Goal: Find specific page/section: Find specific page/section

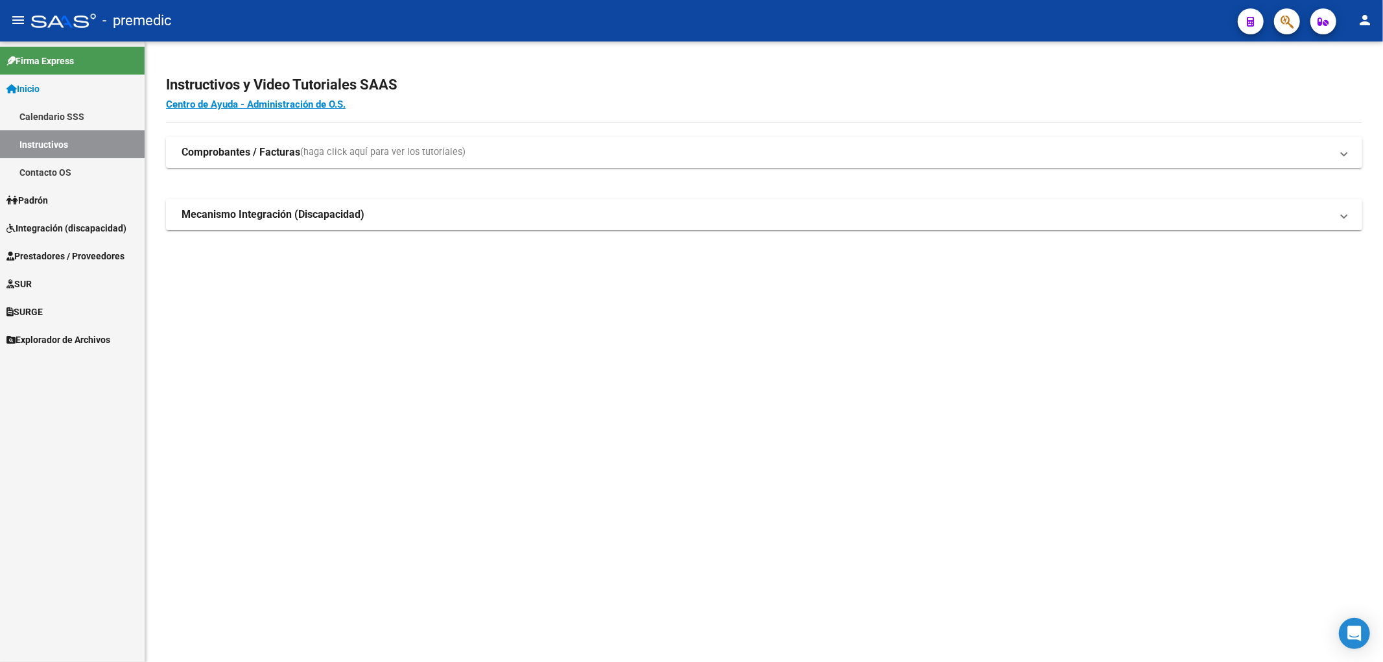
click at [50, 226] on span "Integración (discapacidad)" at bounding box center [66, 228] width 120 height 14
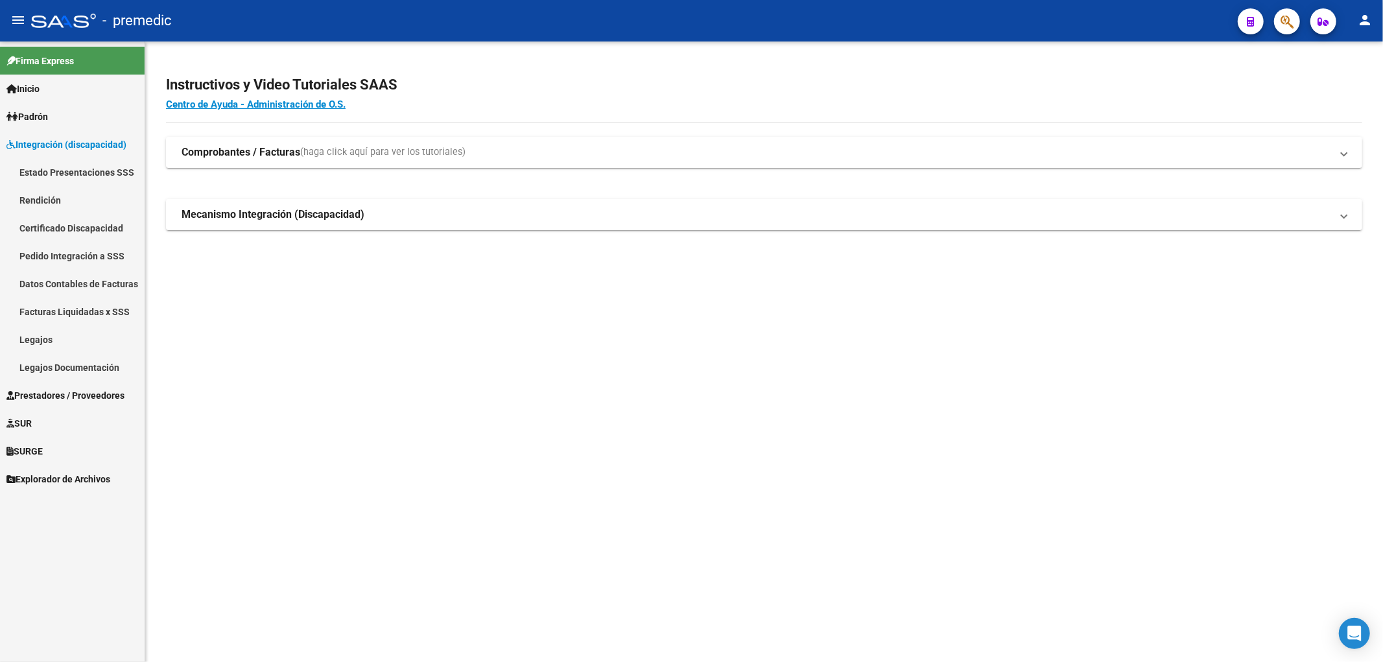
click at [61, 172] on link "Estado Presentaciones SSS" at bounding box center [72, 172] width 145 height 28
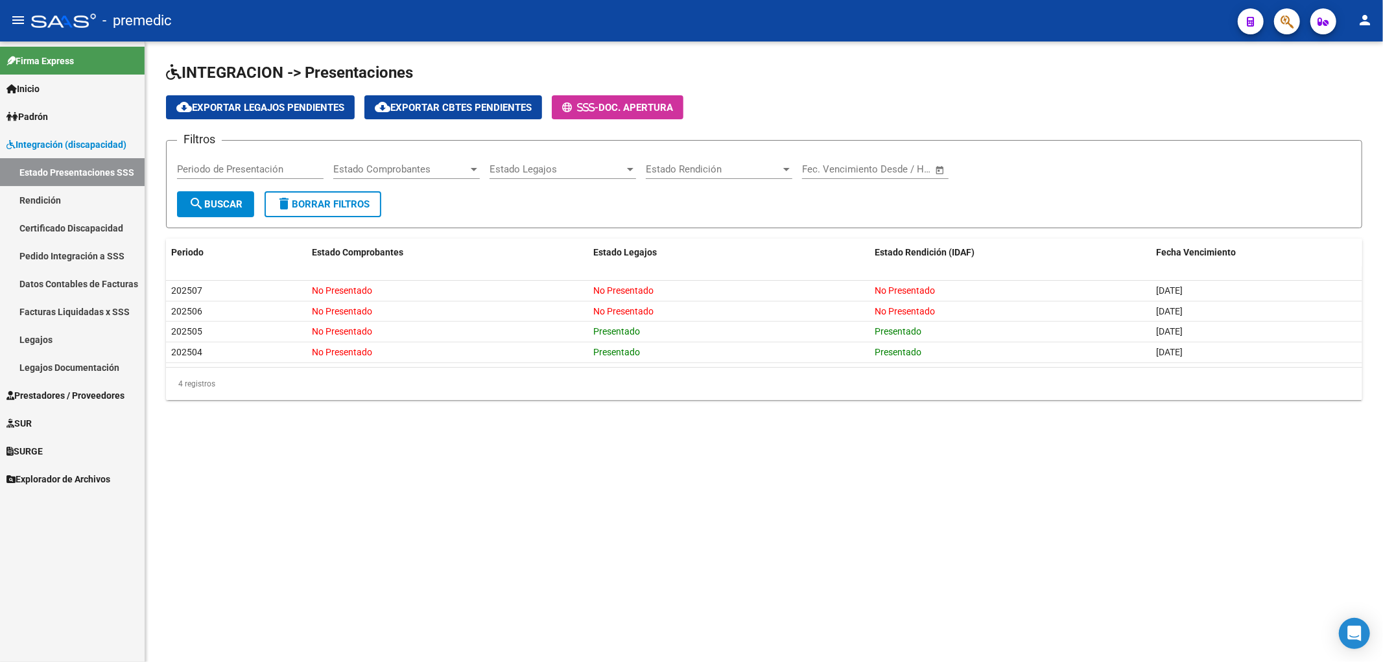
click at [27, 117] on span "Padrón" at bounding box center [26, 117] width 41 height 14
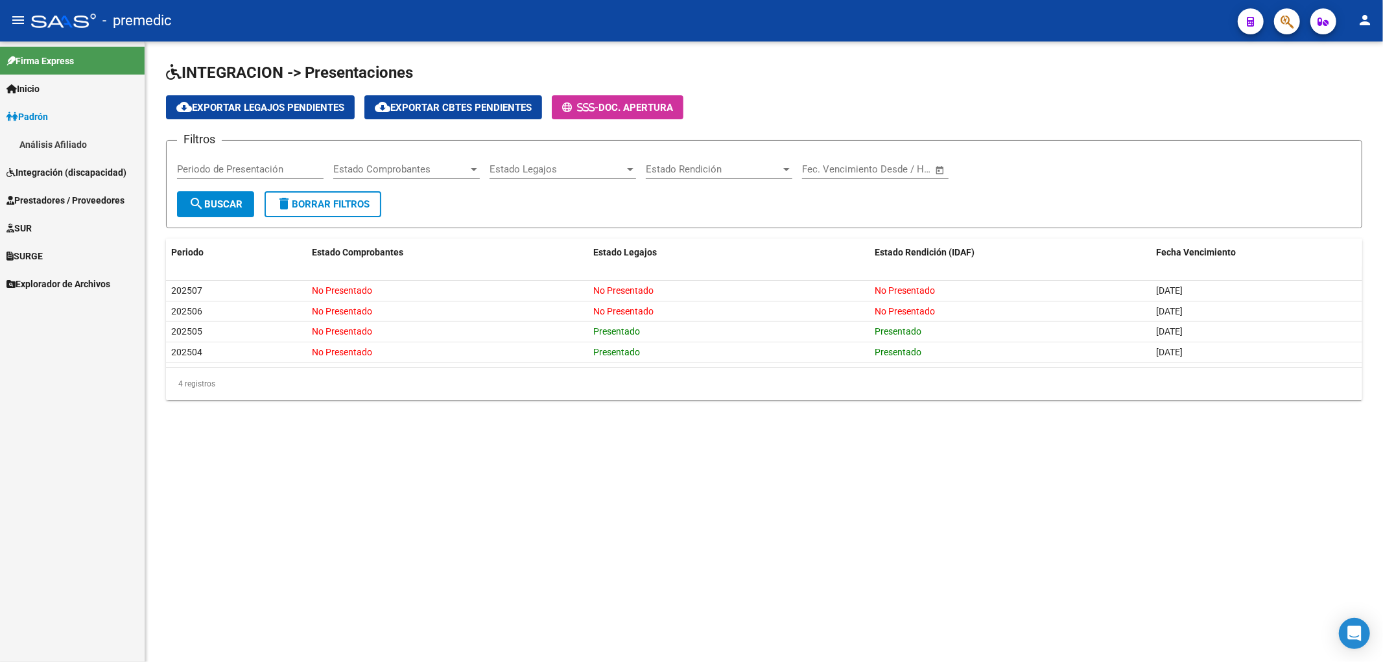
click at [32, 195] on span "Prestadores / Proveedores" at bounding box center [65, 200] width 118 height 14
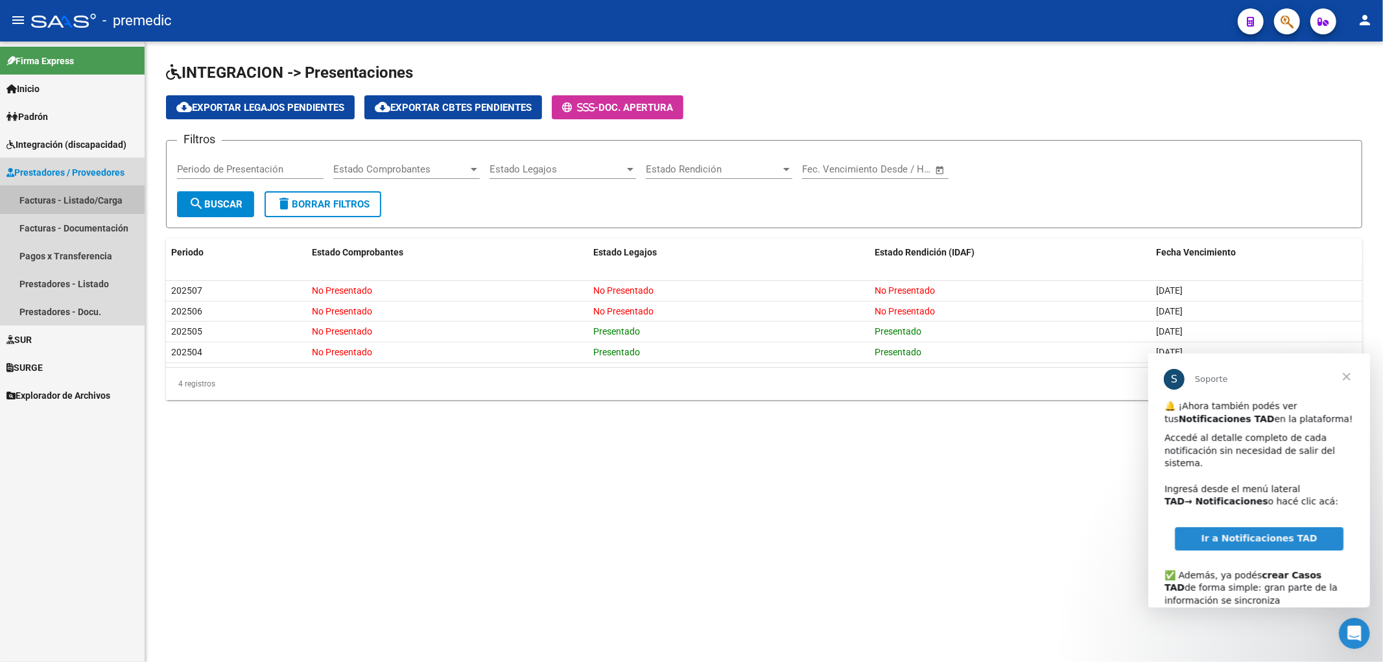
click at [62, 195] on link "Facturas - Listado/Carga" at bounding box center [72, 200] width 145 height 28
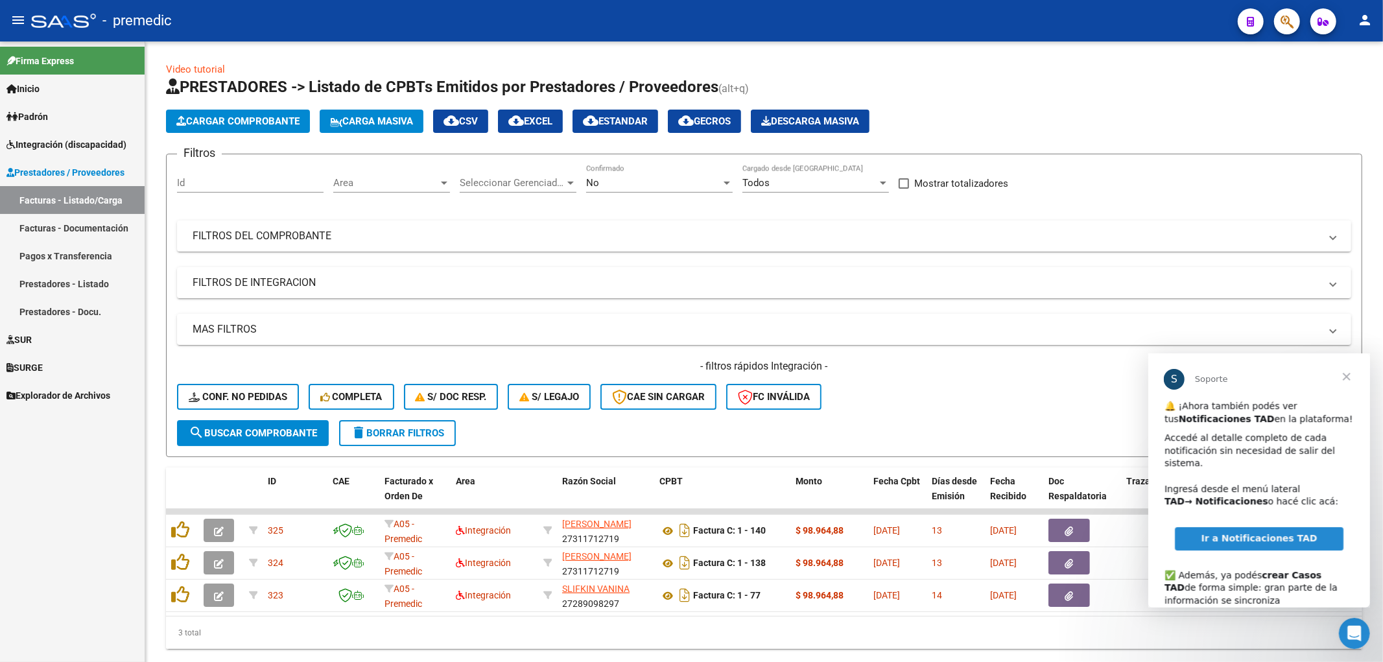
click at [1351, 377] on span "Cerrar" at bounding box center [1346, 376] width 47 height 47
